Goal: Task Accomplishment & Management: Use online tool/utility

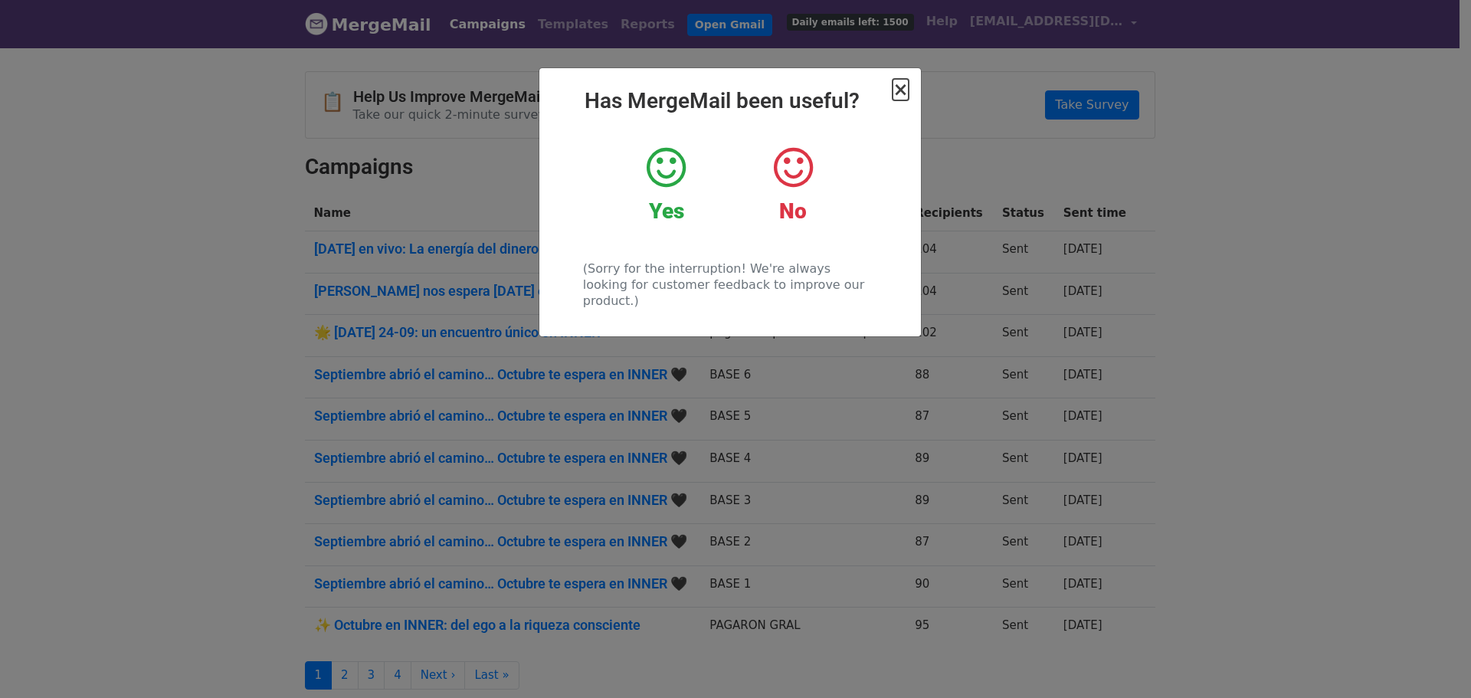
click at [902, 87] on span "×" at bounding box center [899, 89] width 15 height 21
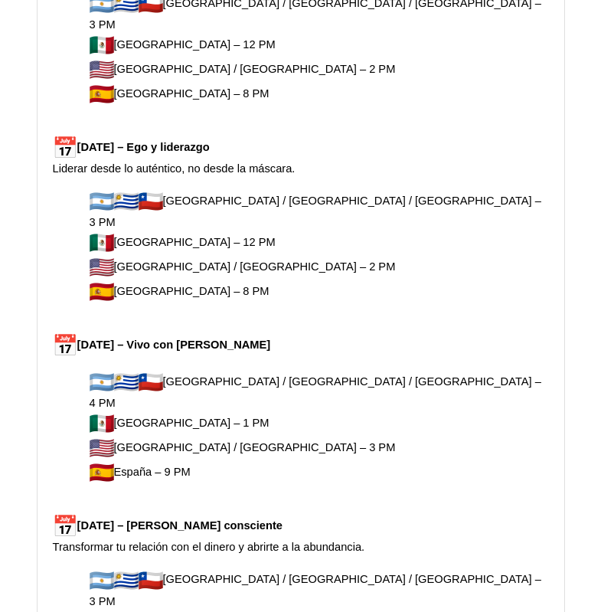
scroll to position [1072, 0]
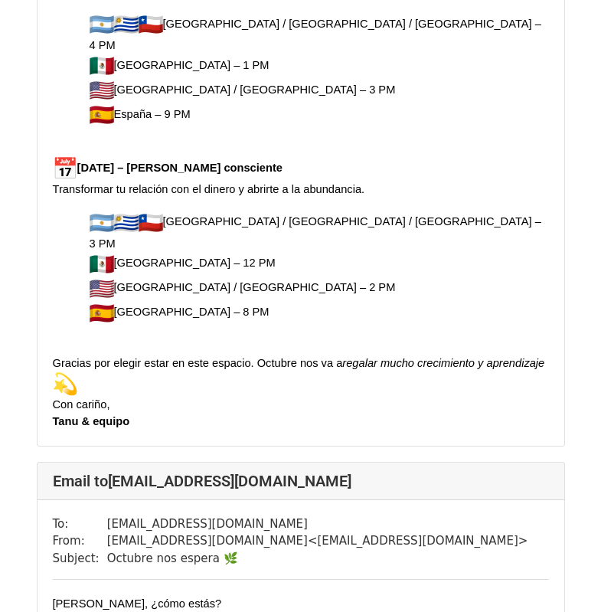
scroll to position [1430, 0]
